Goal: Task Accomplishment & Management: Use online tool/utility

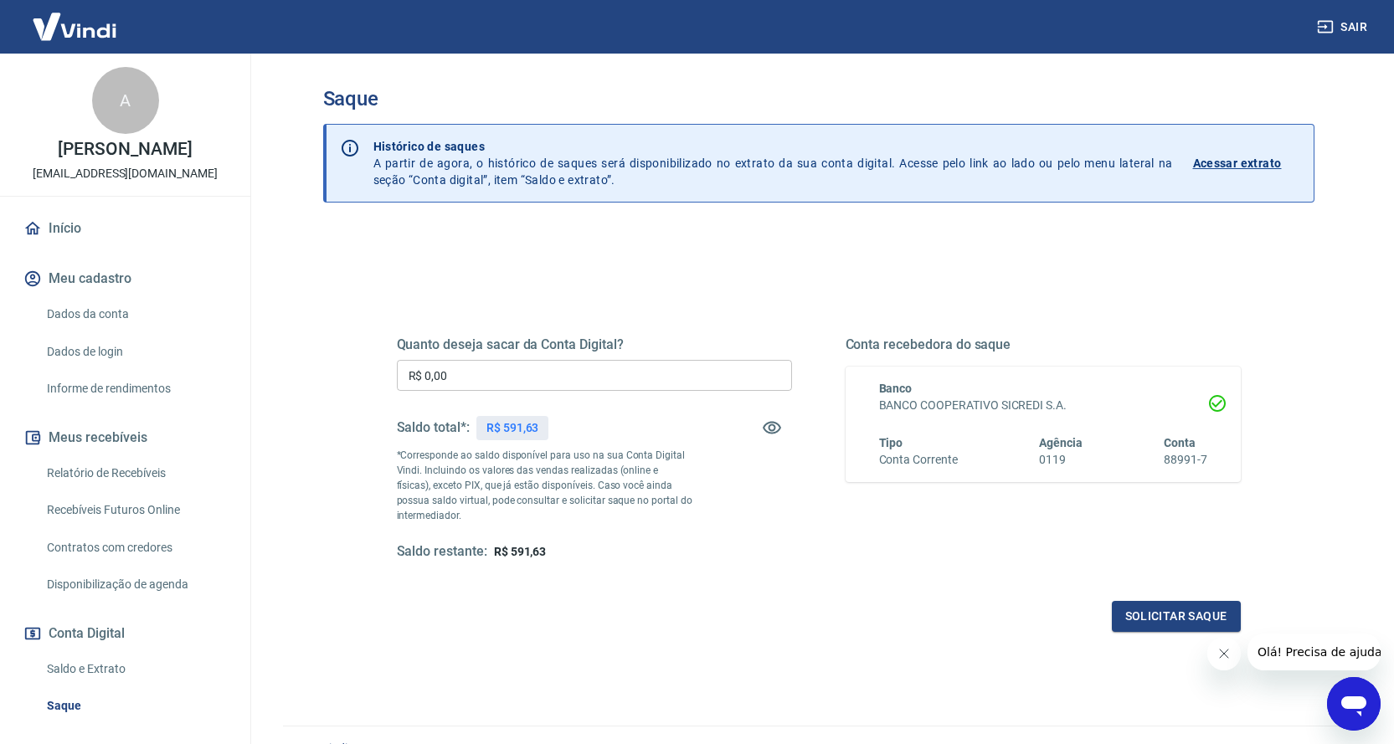
click at [79, 224] on link "Início" at bounding box center [125, 228] width 210 height 37
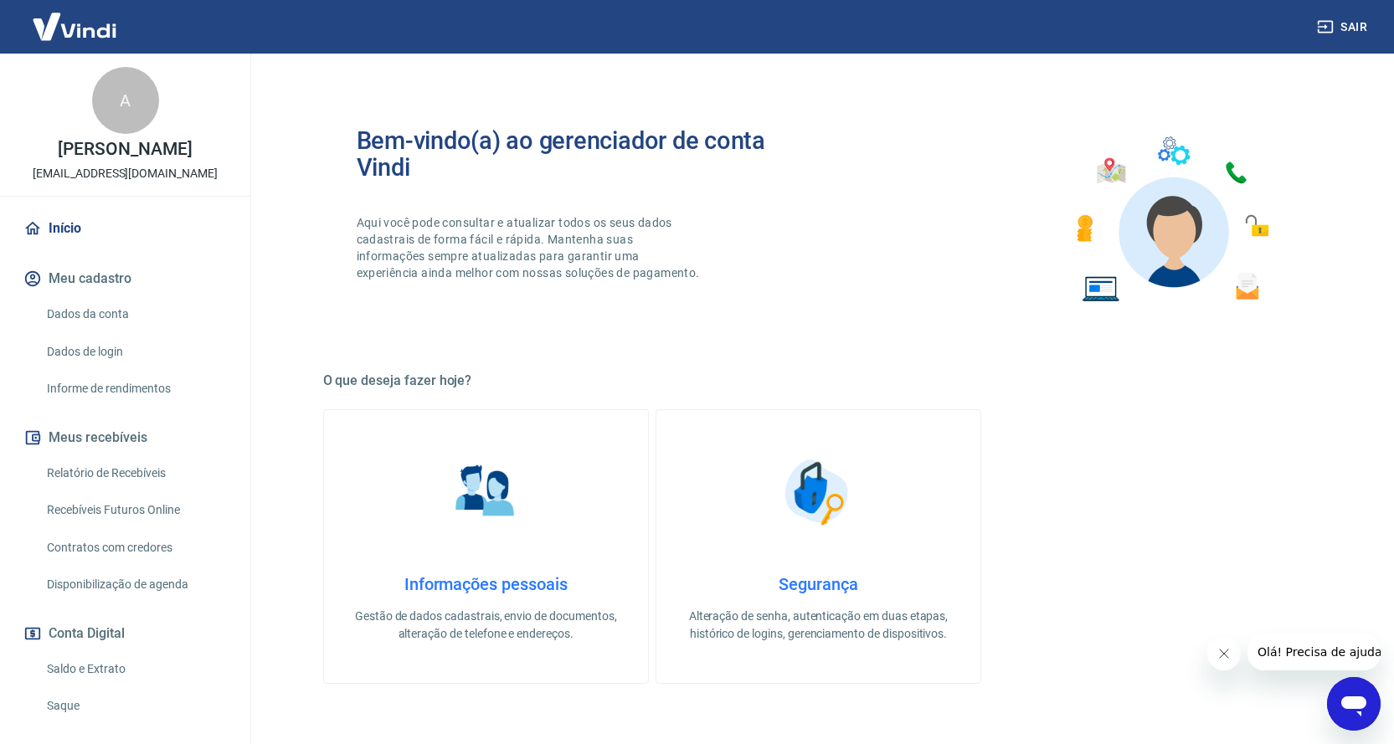
click at [142, 467] on link "Relatório de Recebíveis" at bounding box center [135, 473] width 190 height 34
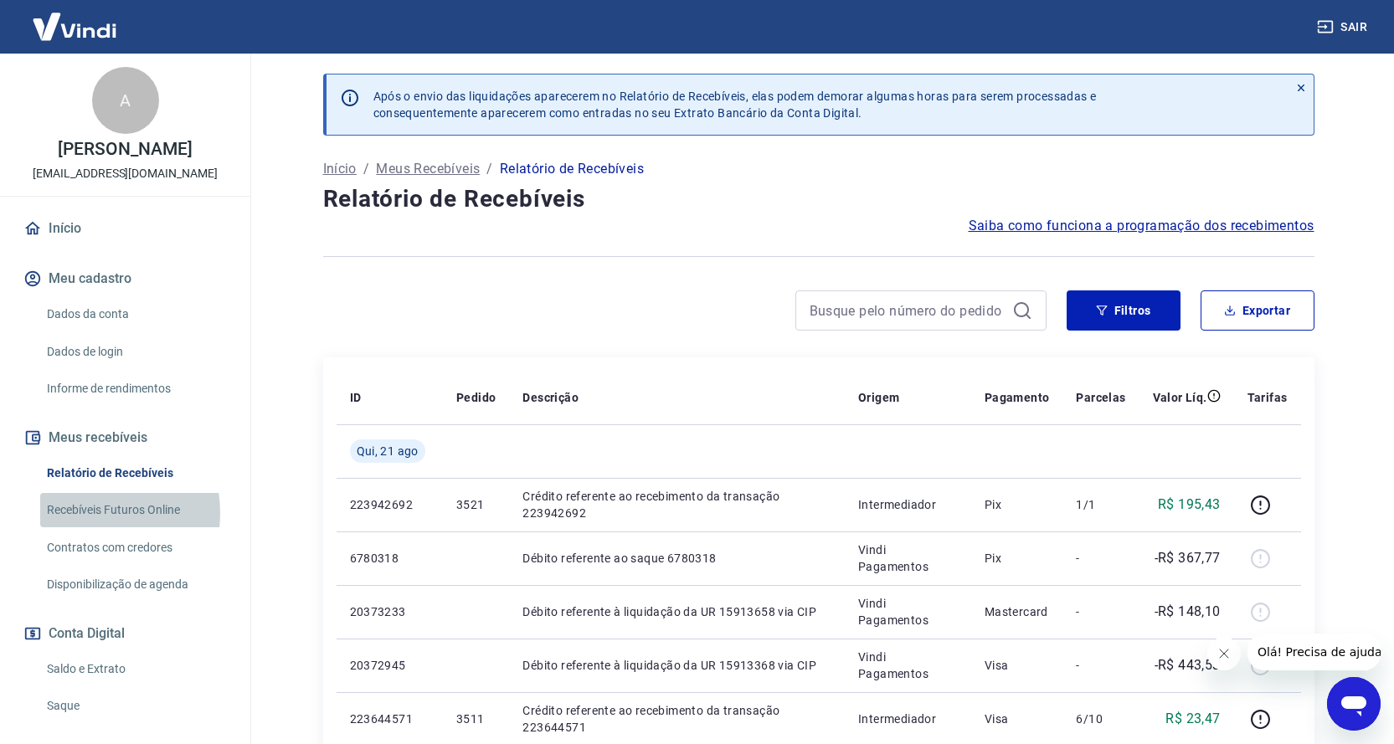
click at [80, 513] on link "Recebíveis Futuros Online" at bounding box center [135, 510] width 190 height 34
